Goal: Check status: Check status

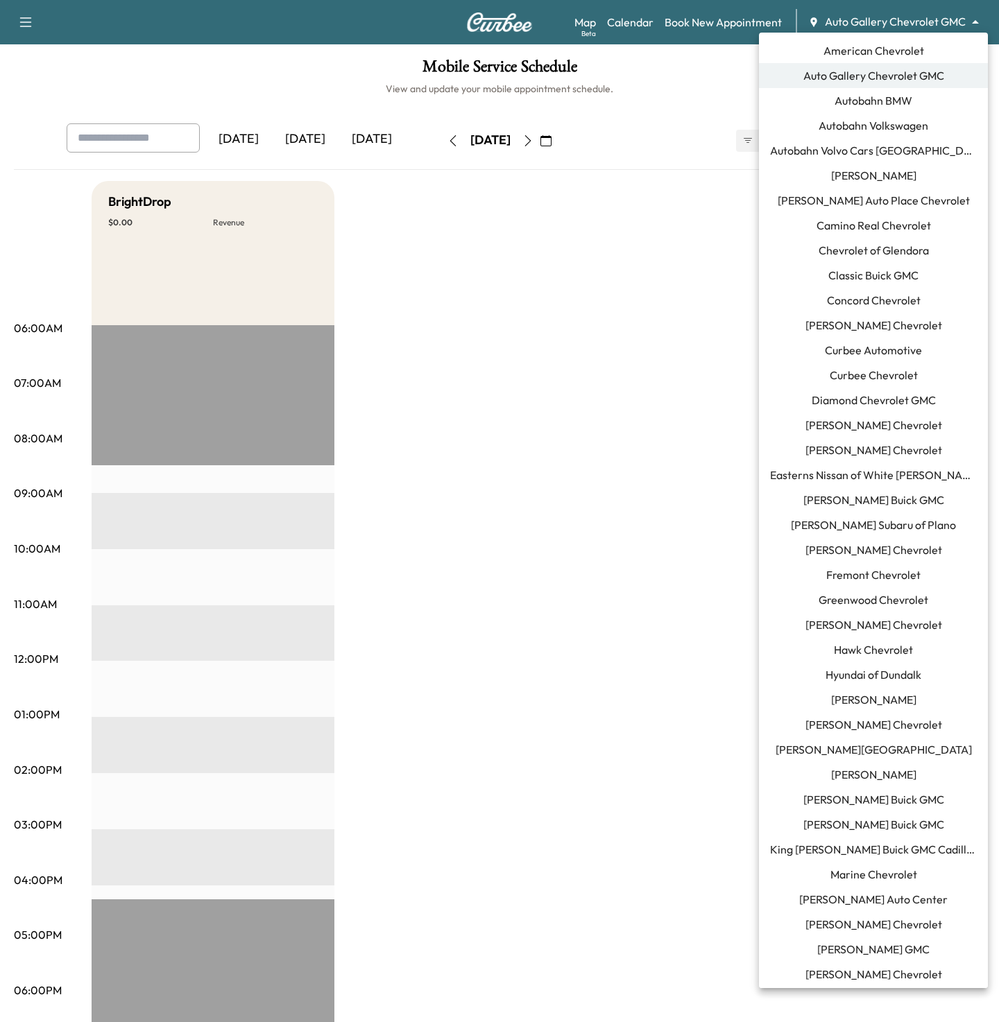
click at [880, 17] on body "Support Log Out Map Beta Calendar Book New Appointment Auto Gallery Chevrolet G…" at bounding box center [499, 511] width 999 height 1022
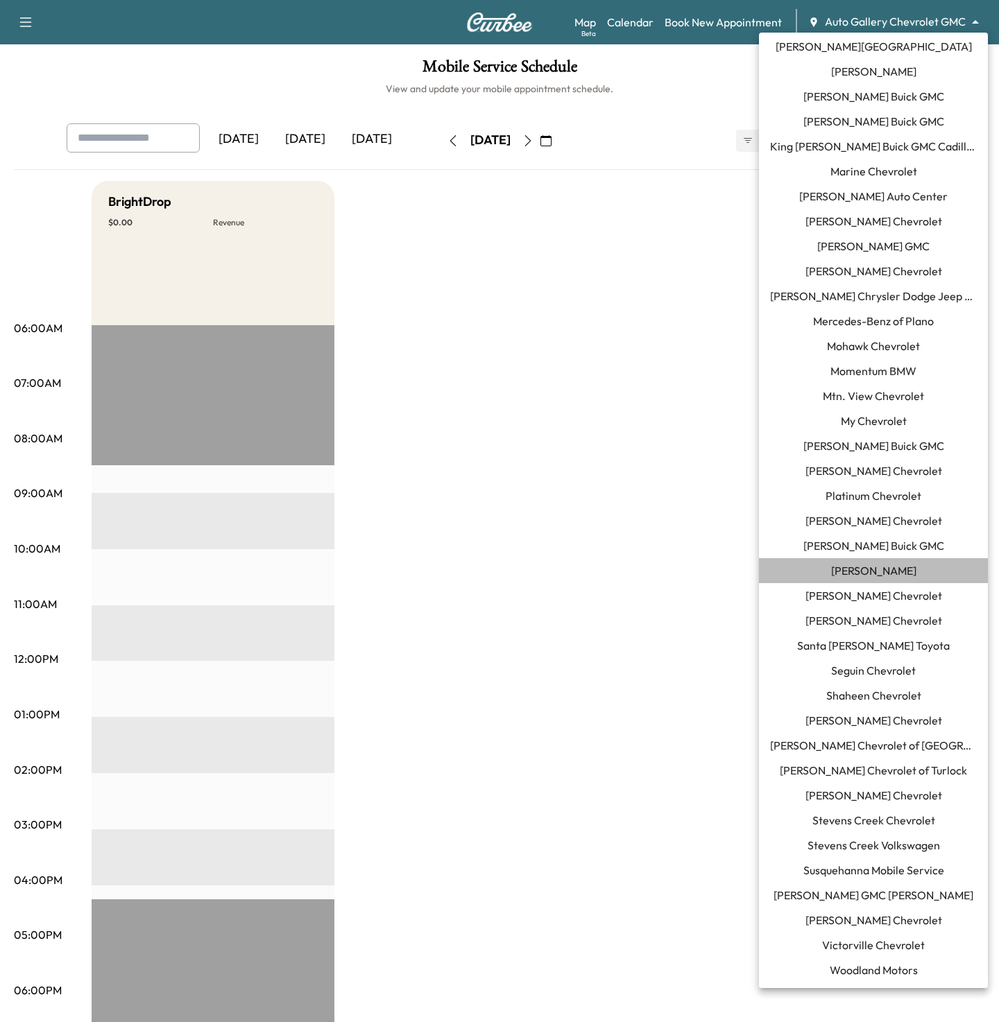
click at [854, 578] on span "[PERSON_NAME]" at bounding box center [873, 570] width 85 height 17
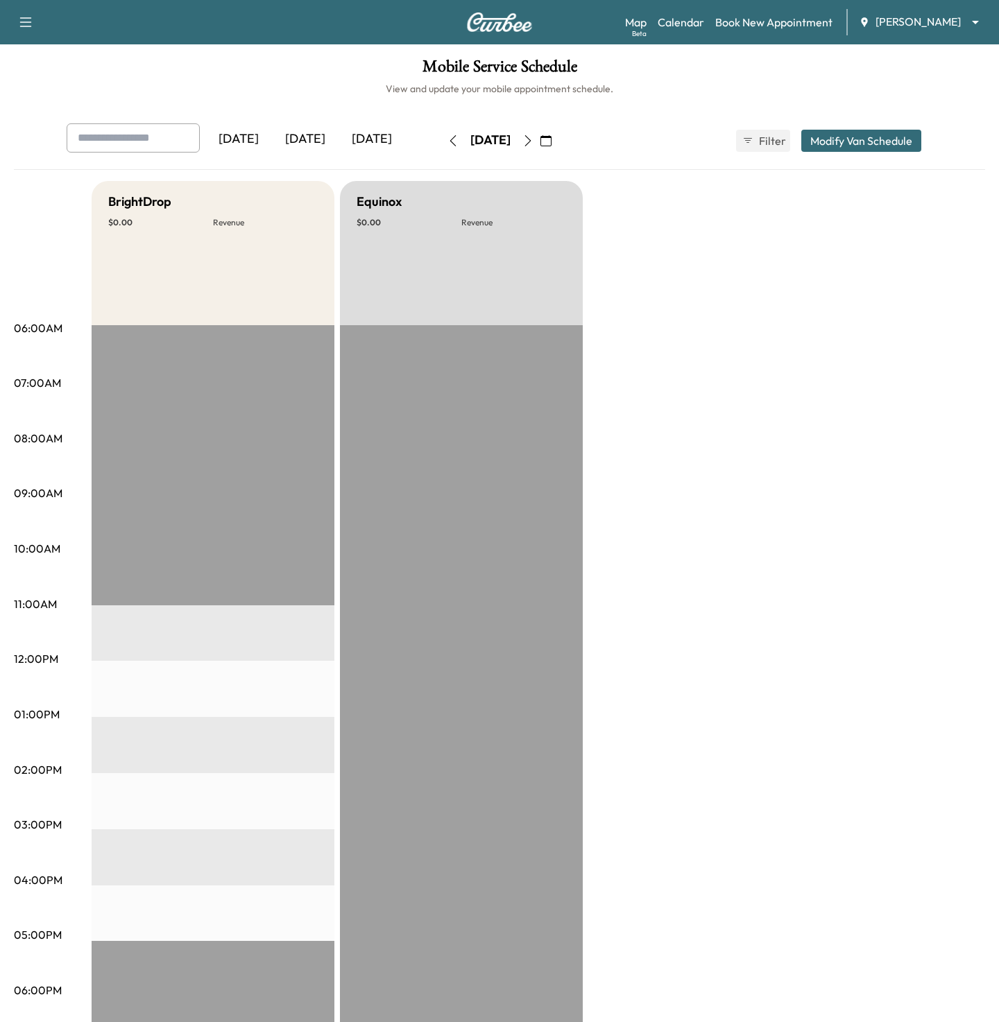
click at [294, 136] on div "[DATE]" at bounding box center [305, 139] width 67 height 32
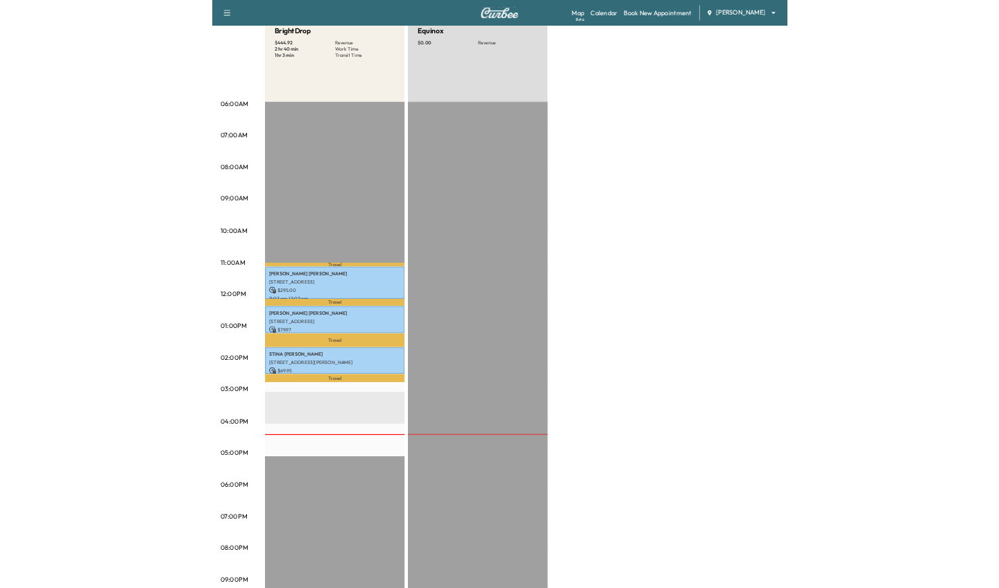
scroll to position [161, 0]
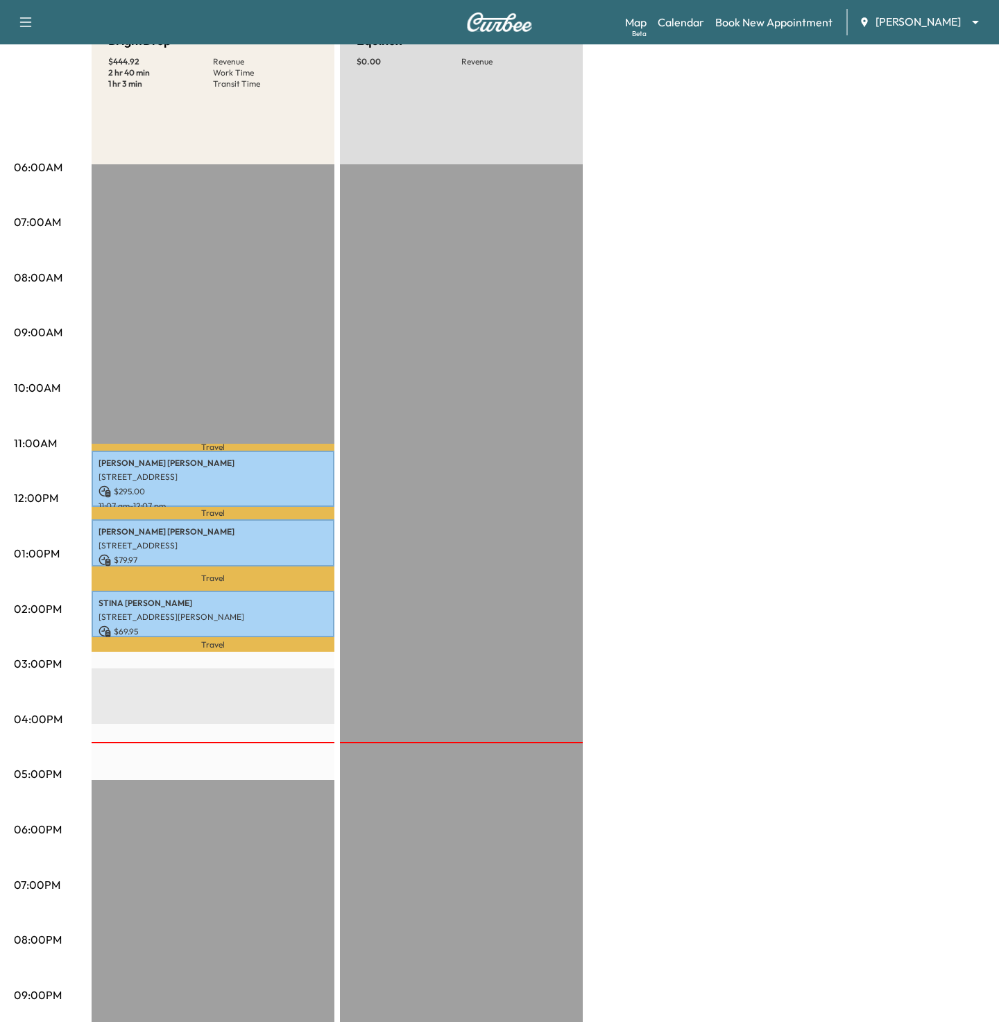
drag, startPoint x: 644, startPoint y: 282, endPoint x: 658, endPoint y: 538, distance: 257.0
click at [658, 538] on div "BrightDrop $ 444.92 Revenue 2 hr 40 min Work Time 1 hr 3 min Transit Time Trave…" at bounding box center [538, 540] width 893 height 1040
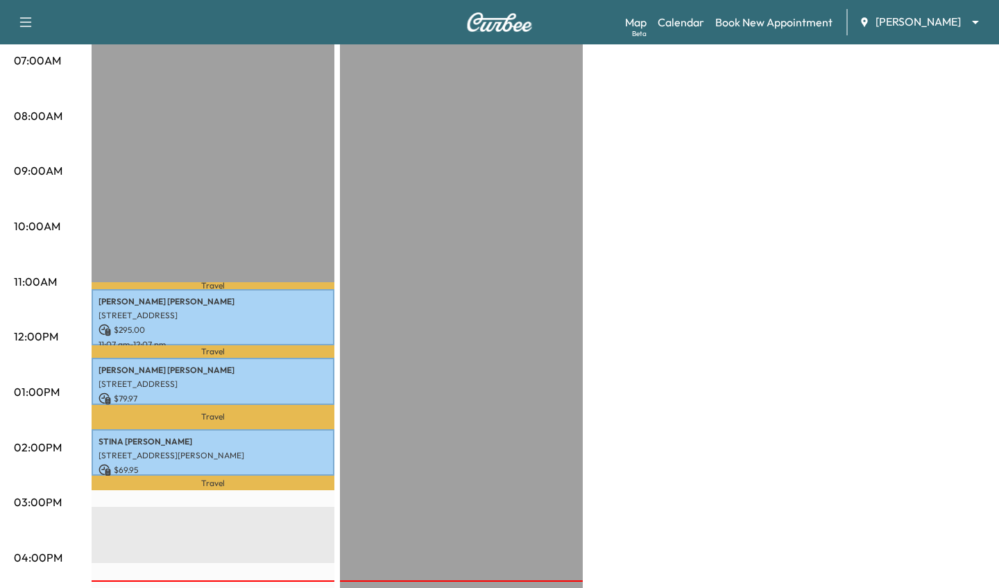
scroll to position [368, 0]
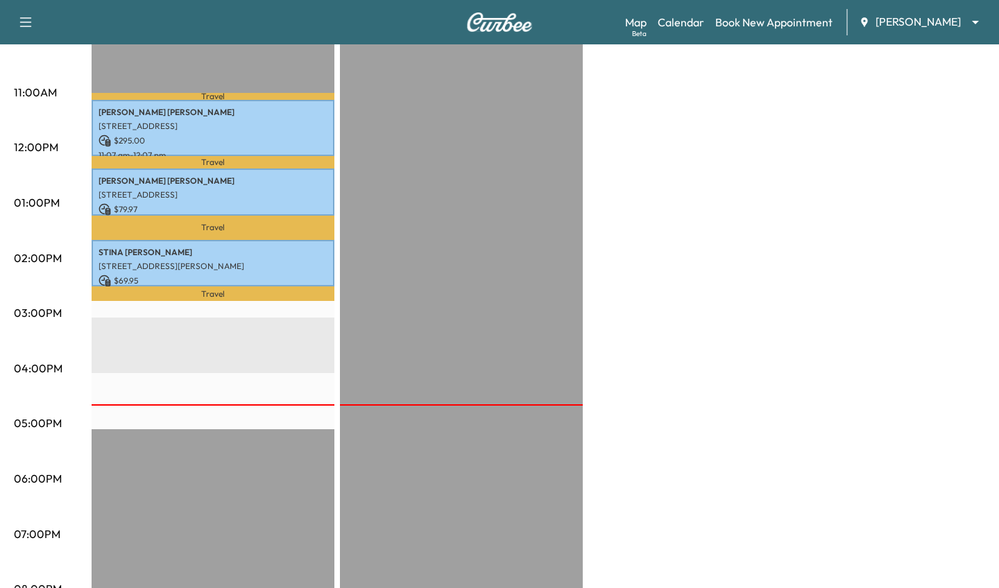
scroll to position [524, 0]
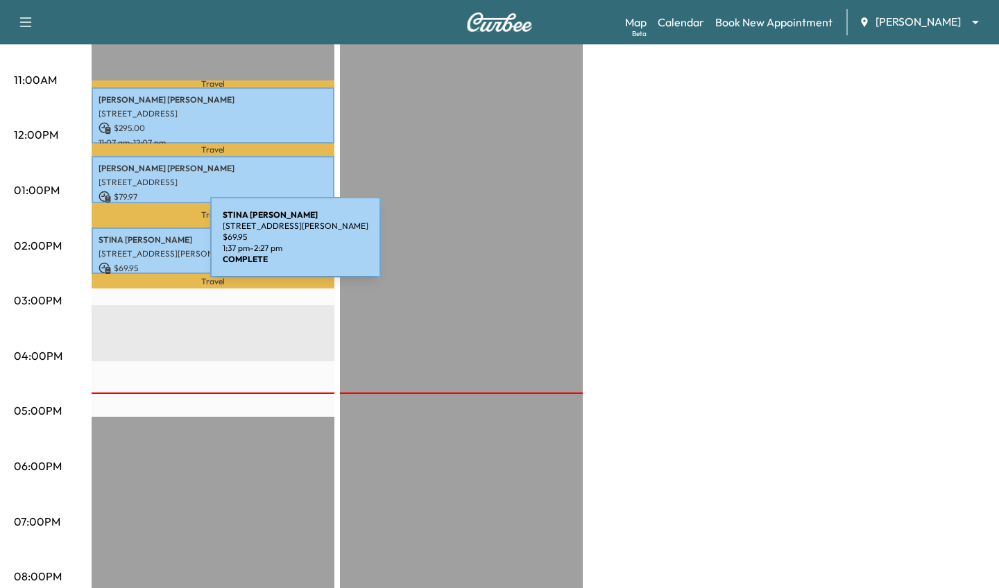
click at [106, 246] on div "[PERSON_NAME] [STREET_ADDRESS][PERSON_NAME] $ 69.95 1:37 pm - 2:27 pm" at bounding box center [213, 250] width 243 height 46
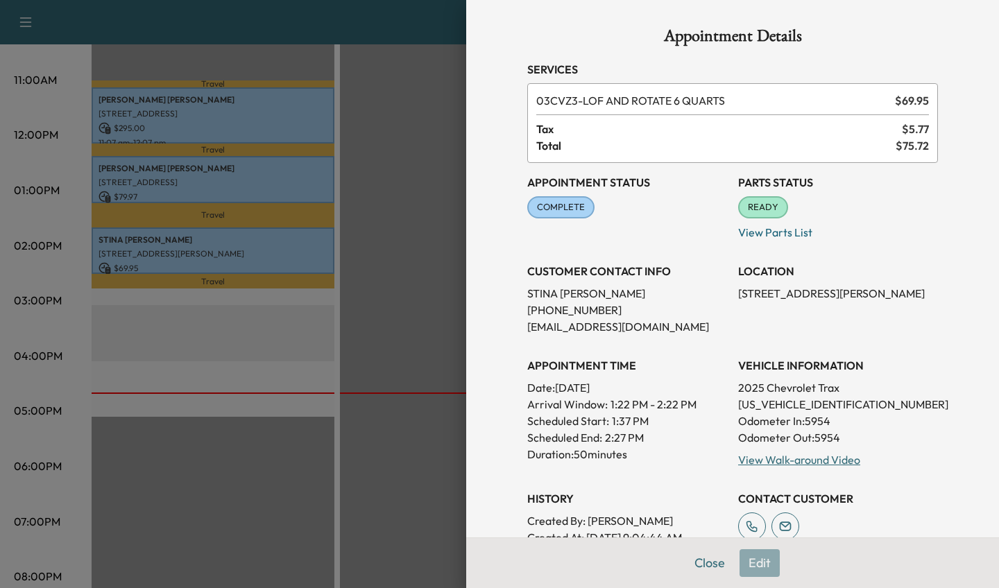
click at [193, 187] on div at bounding box center [499, 294] width 999 height 588
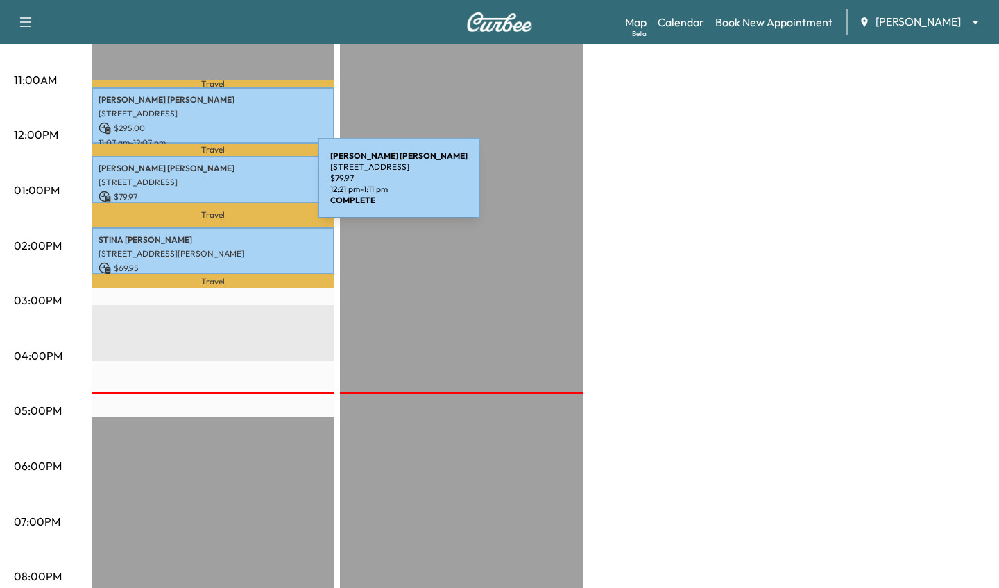
click at [214, 187] on p "[STREET_ADDRESS]" at bounding box center [212, 182] width 229 height 11
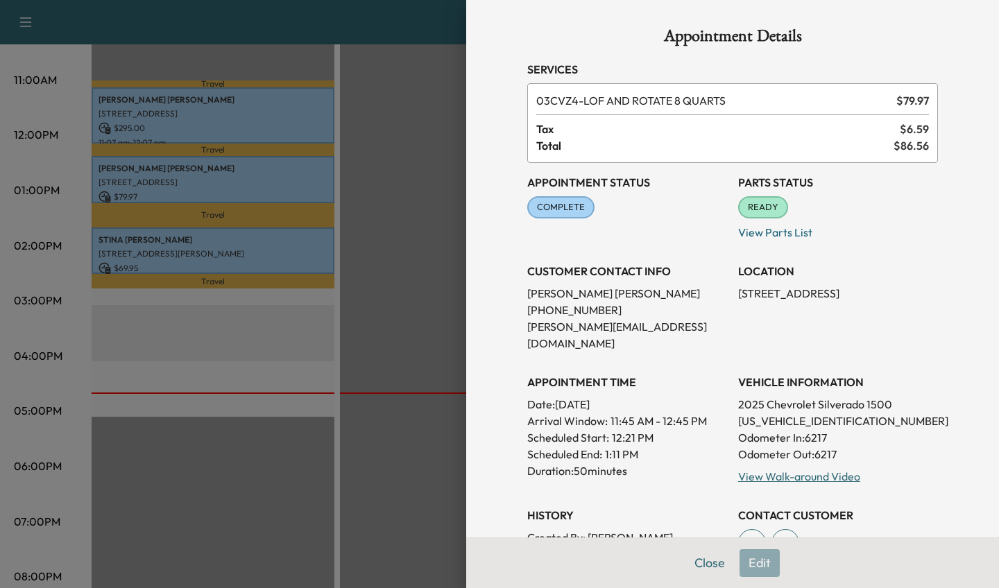
click at [205, 132] on div at bounding box center [499, 294] width 999 height 588
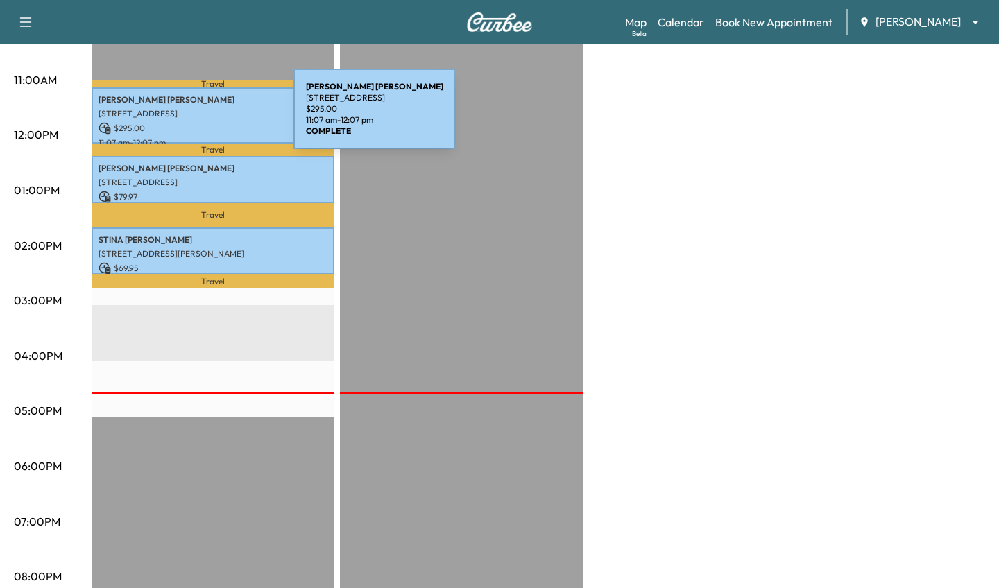
click at [189, 117] on p "[STREET_ADDRESS]" at bounding box center [212, 113] width 229 height 11
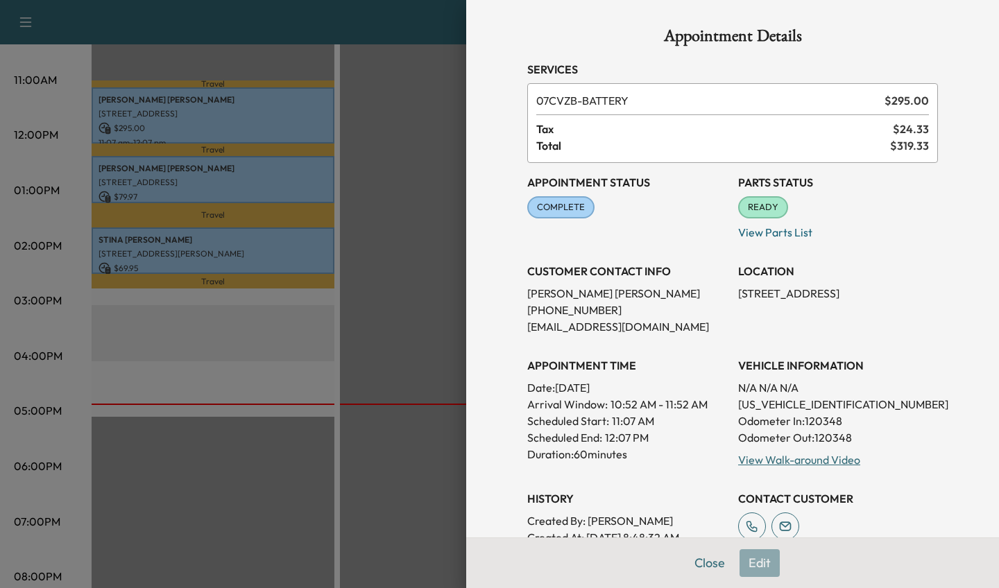
click at [239, 241] on div at bounding box center [499, 294] width 999 height 588
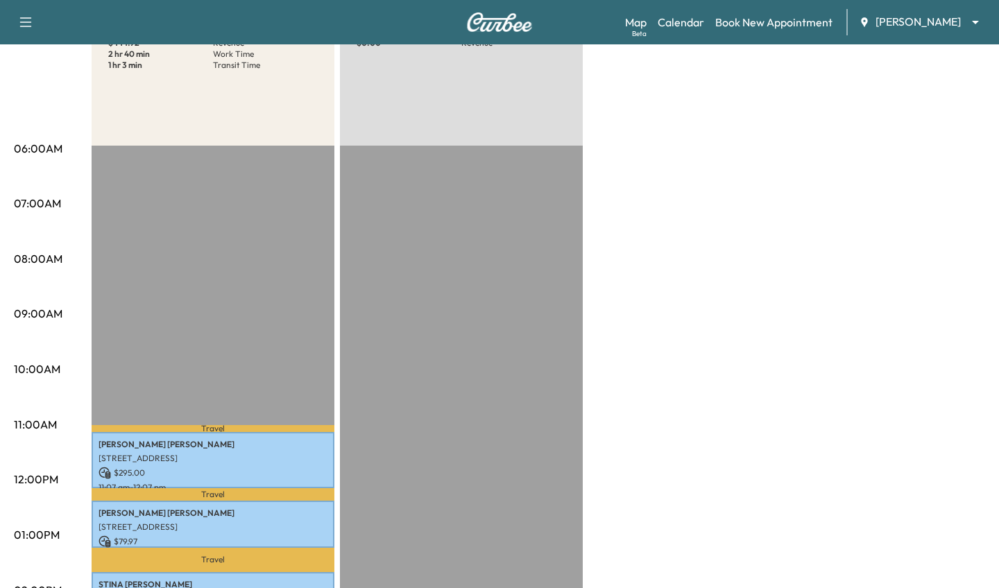
scroll to position [0, 0]
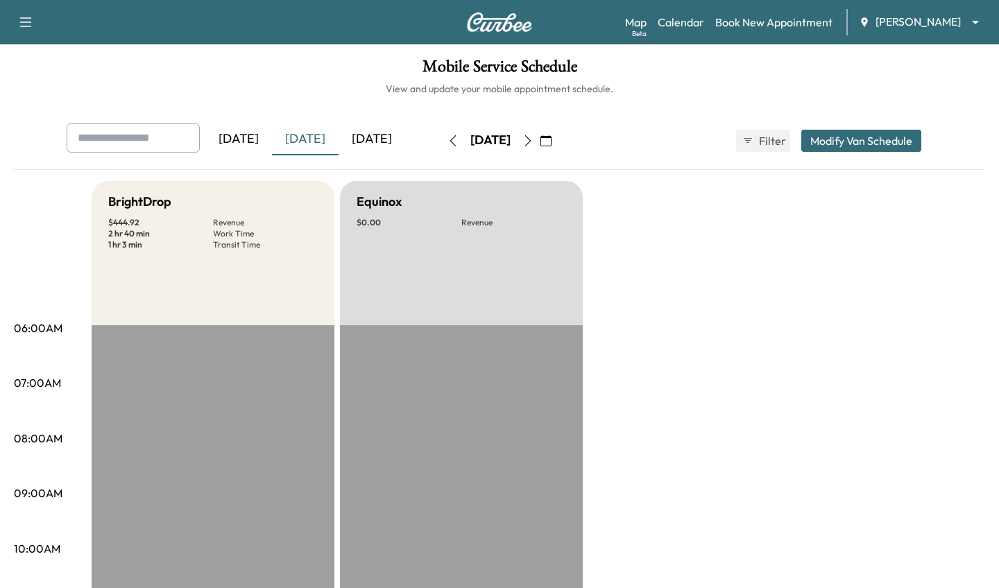
click at [366, 131] on div "[DATE]" at bounding box center [371, 139] width 67 height 32
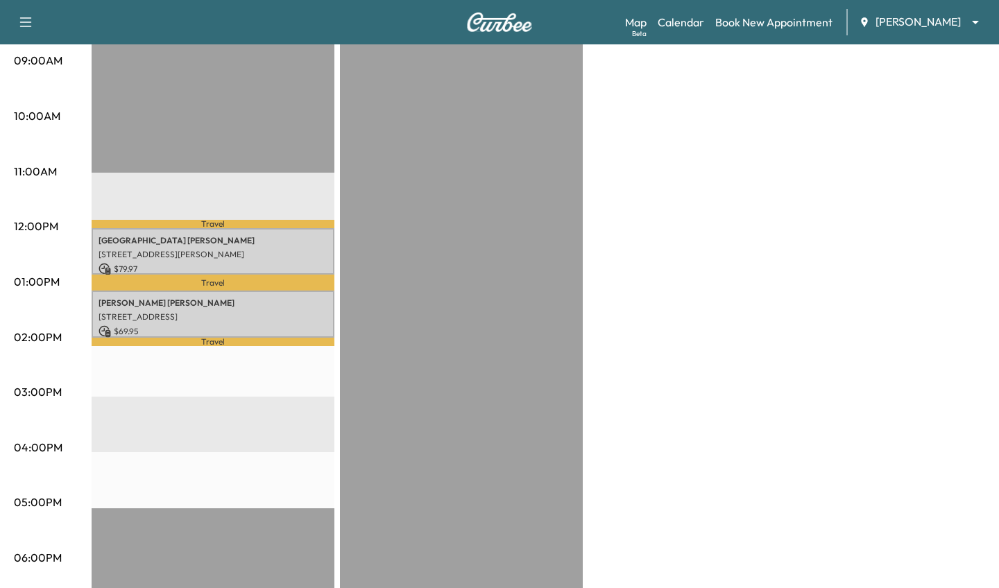
scroll to position [396, 0]
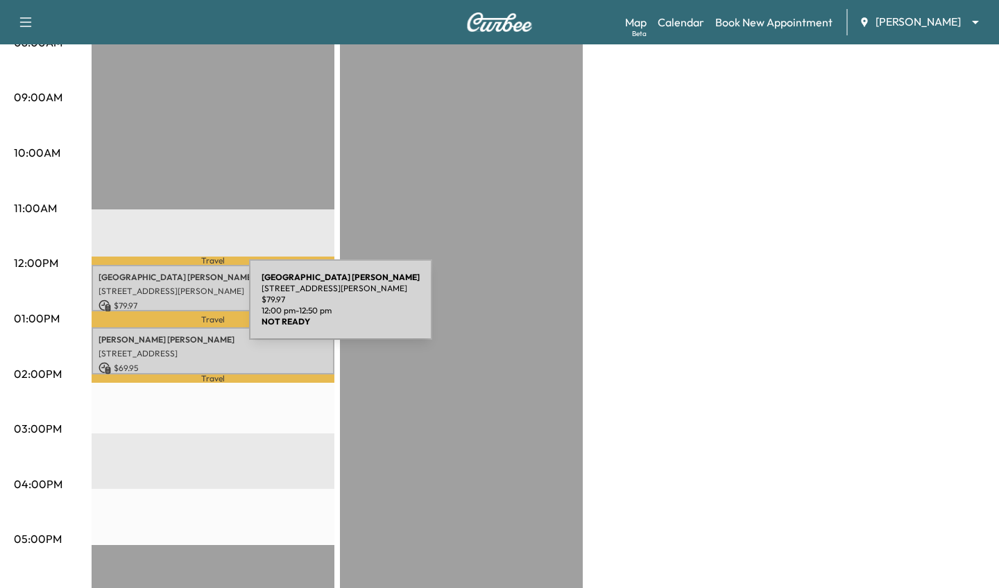
click at [144, 295] on p "[STREET_ADDRESS][PERSON_NAME]" at bounding box center [212, 291] width 229 height 11
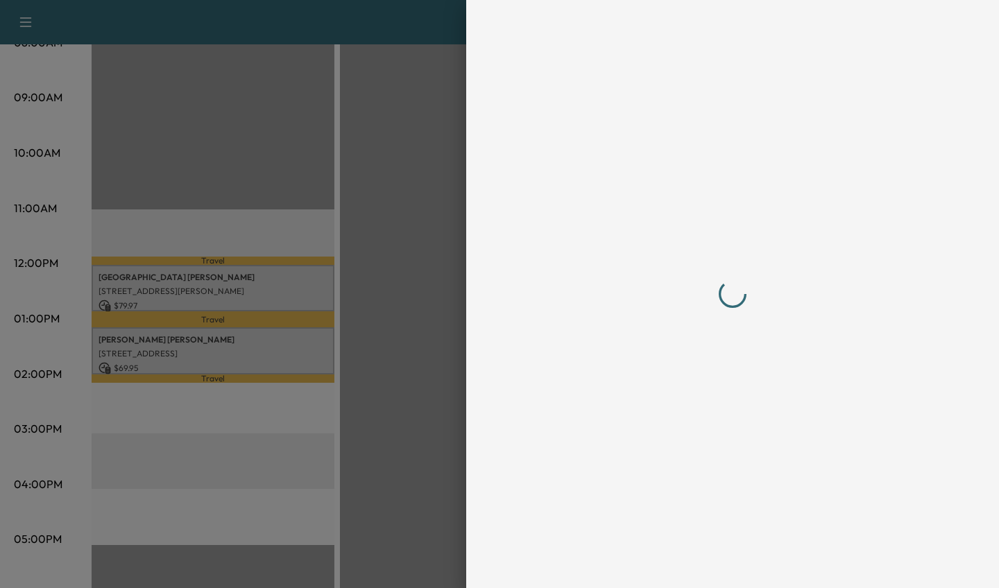
click at [701, 558] on div at bounding box center [732, 294] width 411 height 533
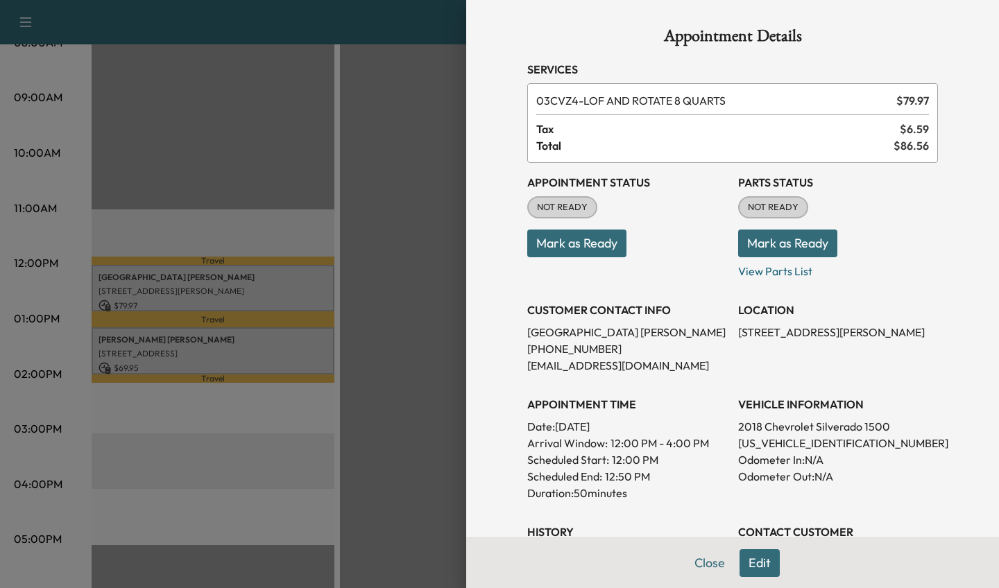
click at [222, 507] on div at bounding box center [499, 294] width 999 height 588
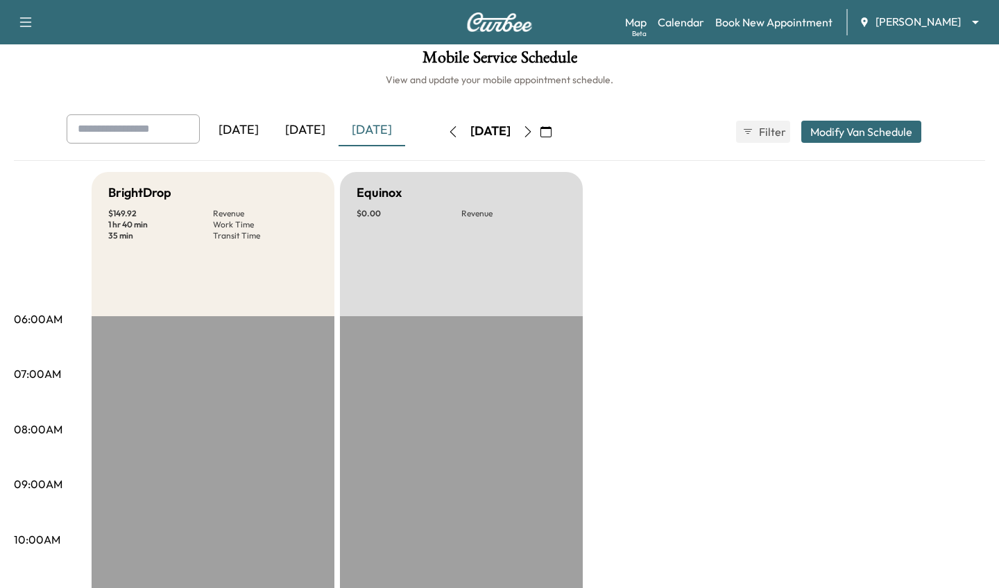
scroll to position [0, 0]
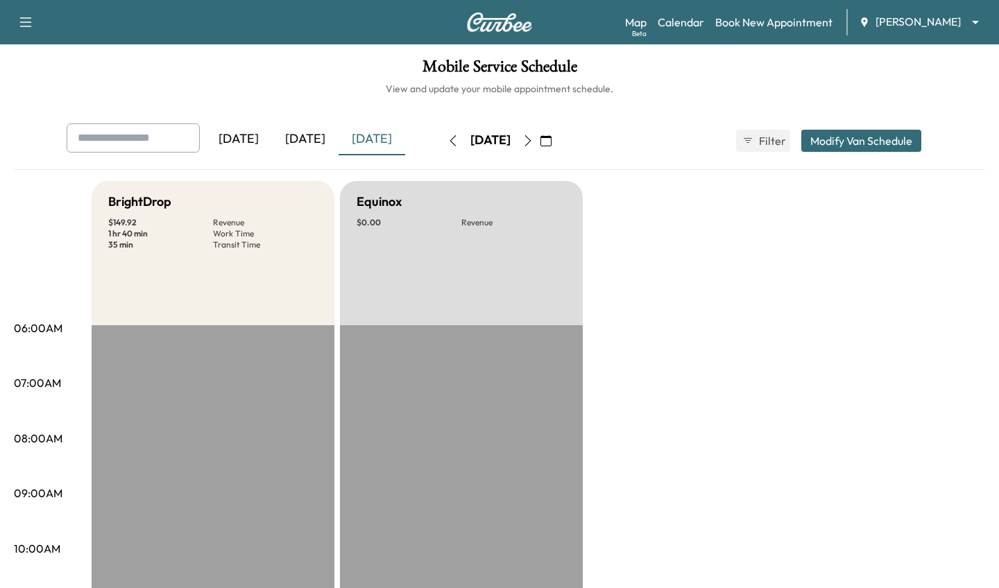
click at [441, 136] on button "button" at bounding box center [453, 141] width 24 height 22
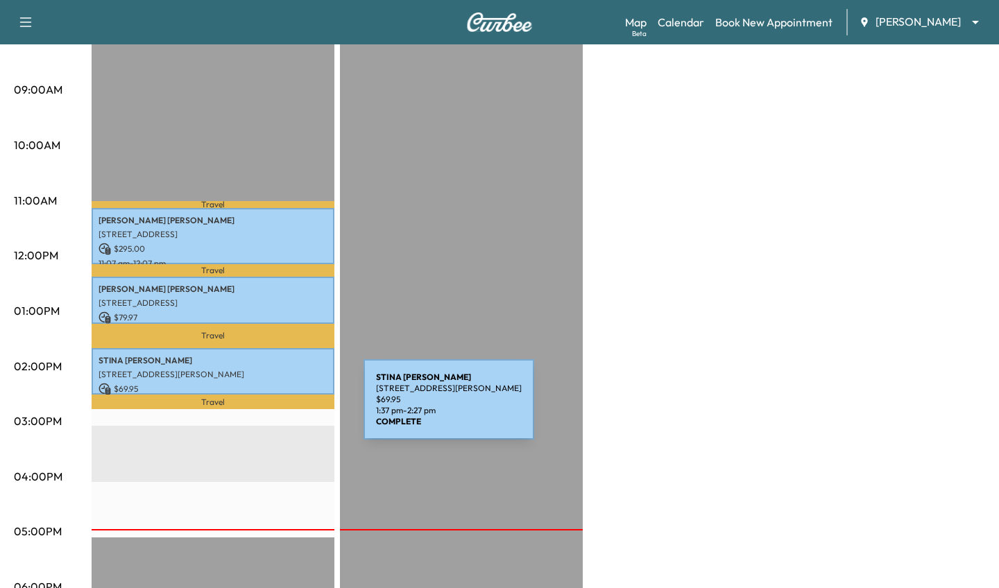
scroll to position [415, 0]
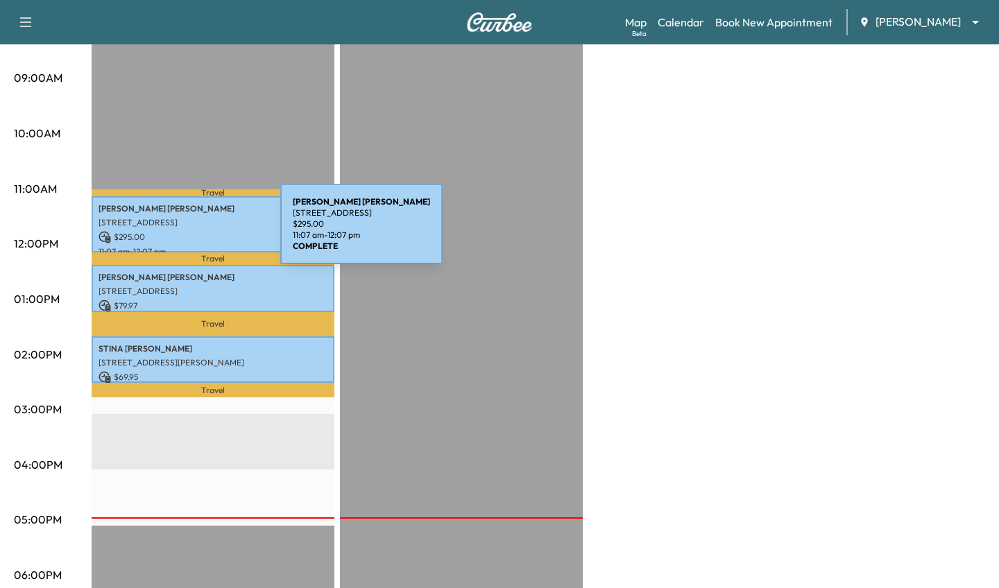
click at [176, 232] on p "$ 295.00" at bounding box center [212, 237] width 229 height 12
